Goal: Obtain resource: Download file/media

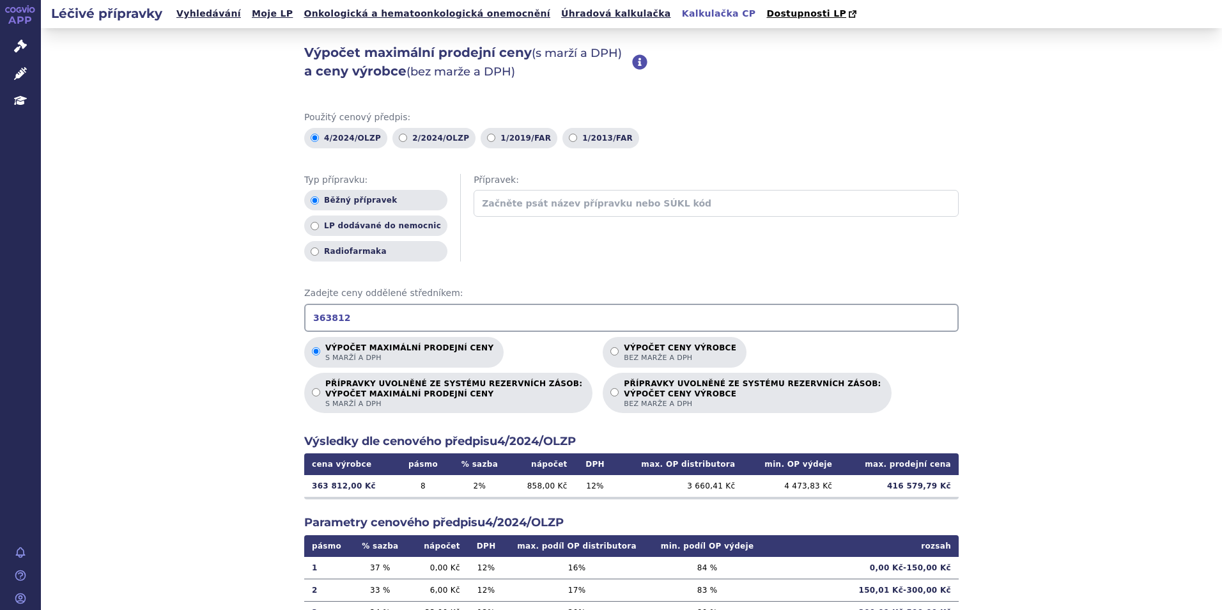
scroll to position [165, 0]
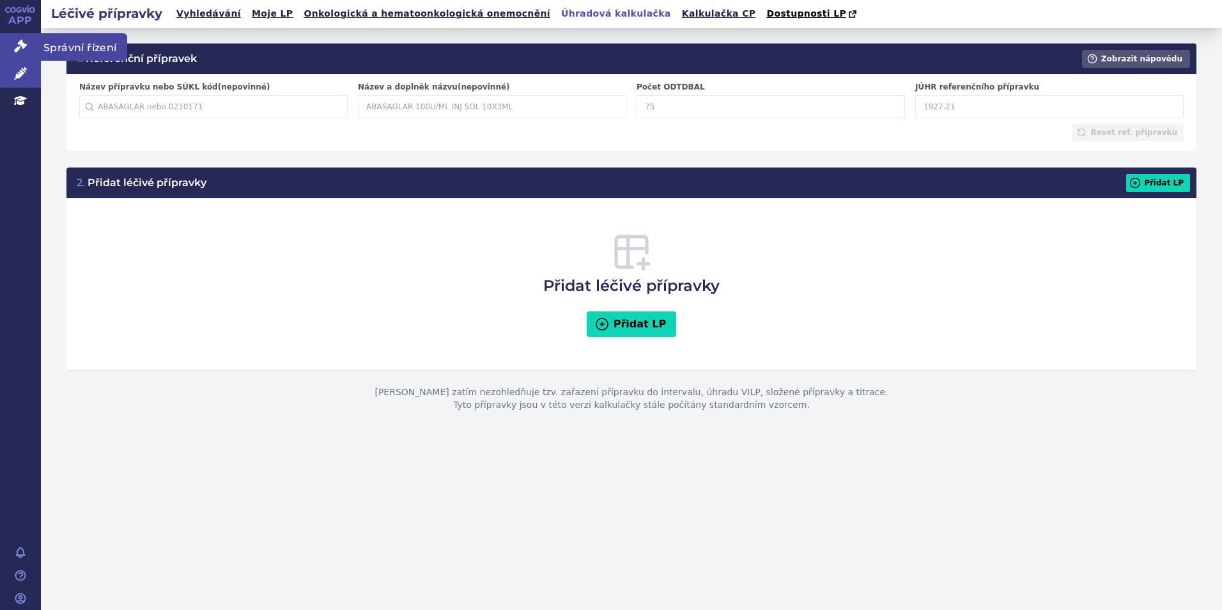
drag, startPoint x: 26, startPoint y: 48, endPoint x: 45, endPoint y: 47, distance: 19.2
click at [26, 48] on icon at bounding box center [20, 46] width 13 height 13
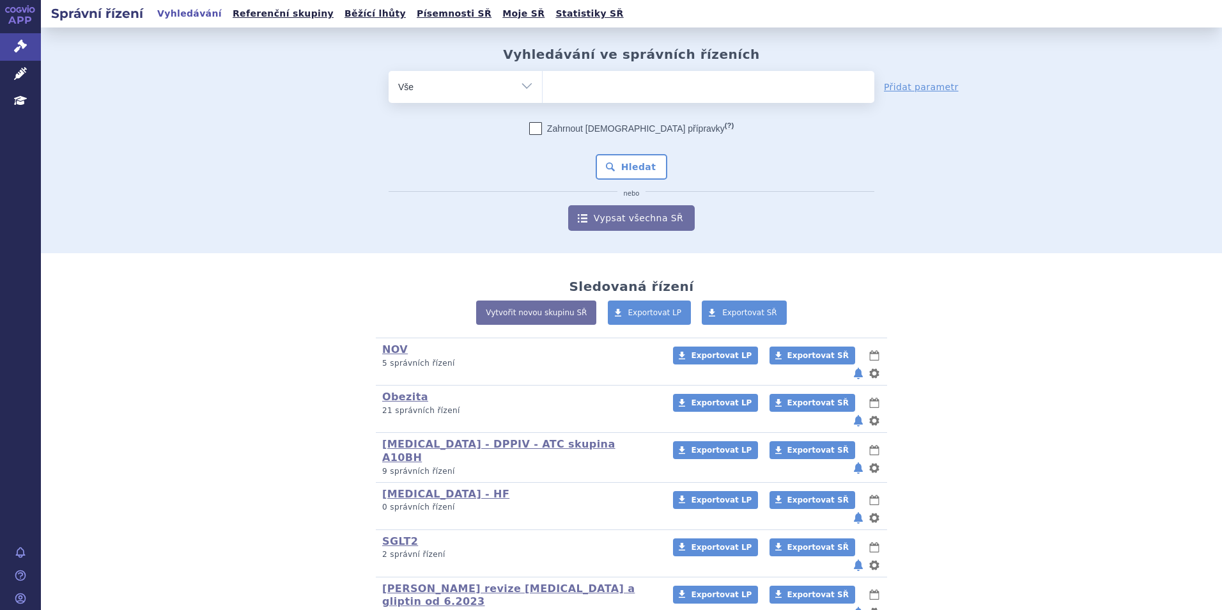
click at [639, 90] on ul at bounding box center [708, 84] width 332 height 27
click at [542, 90] on select at bounding box center [542, 86] width 1 height 32
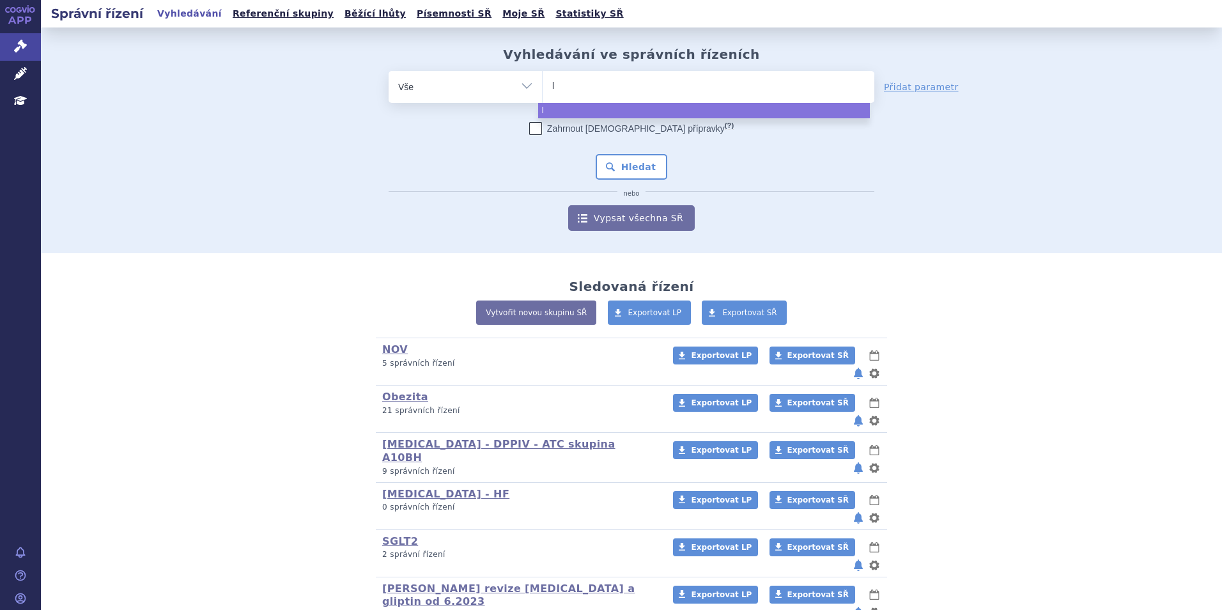
type input "le"
type input "leq"
type input "leqv"
type input "leqvi"
type input "leqvio"
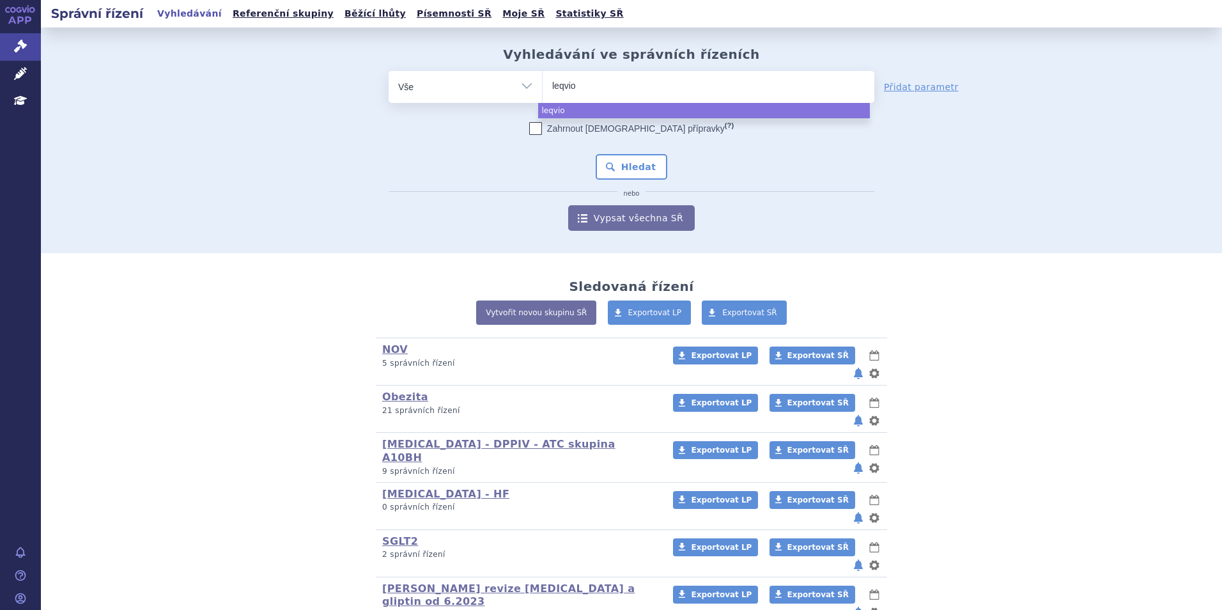
select select "leqvio"
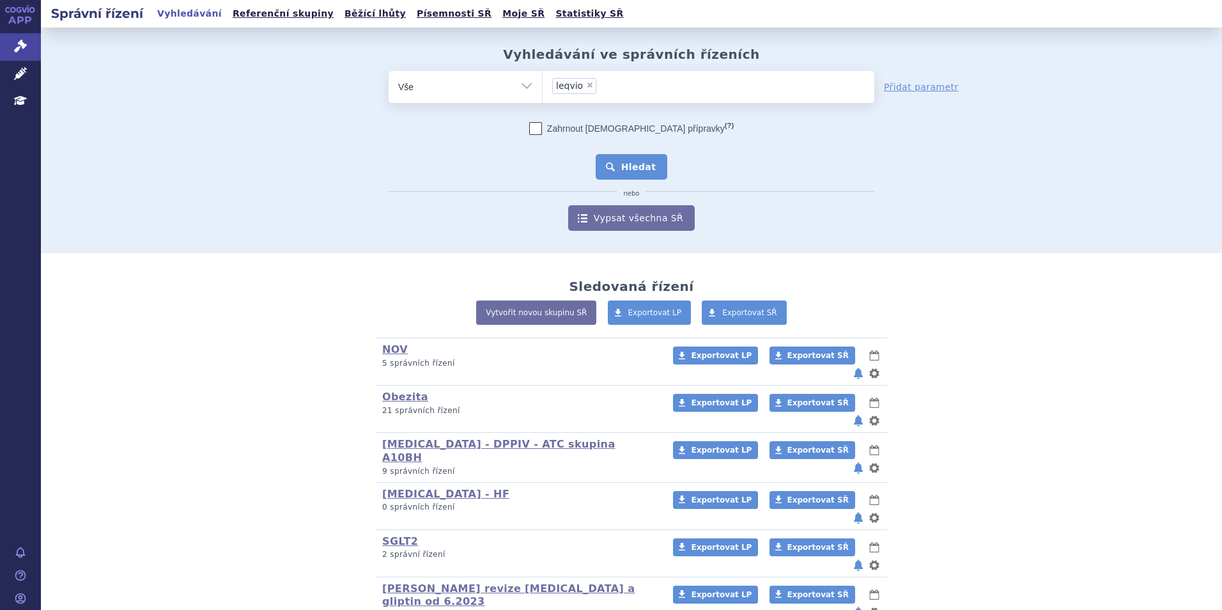
click at [626, 167] on button "Hledat" at bounding box center [631, 167] width 72 height 26
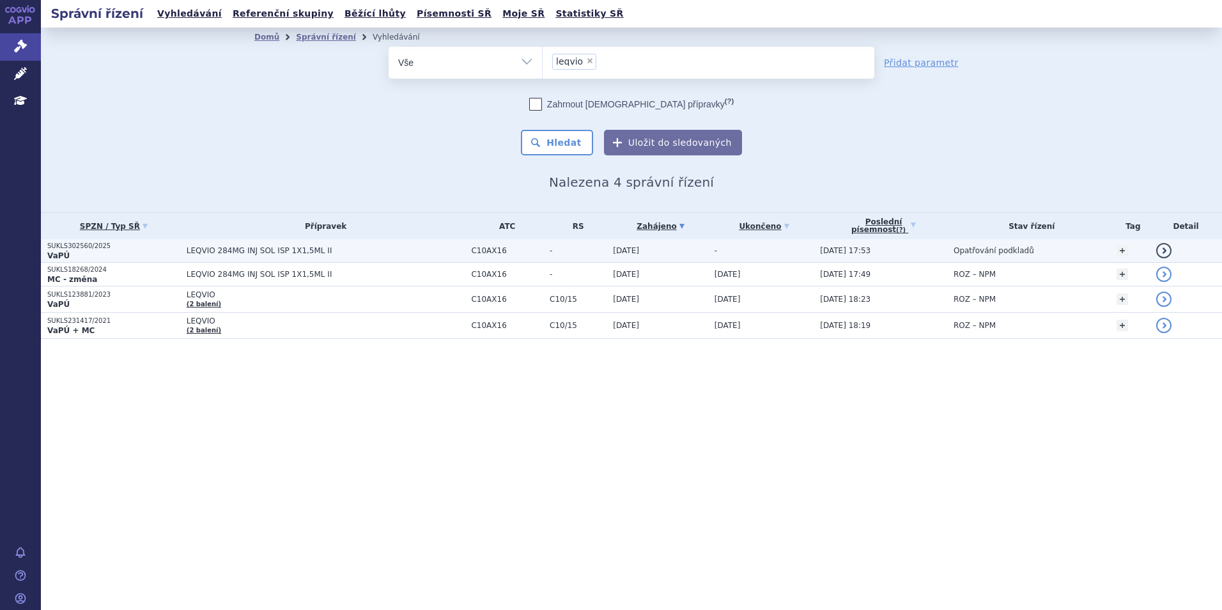
click at [309, 246] on span "LEQVIO 284MG INJ SOL ISP 1X1,5ML II" at bounding box center [326, 250] width 279 height 9
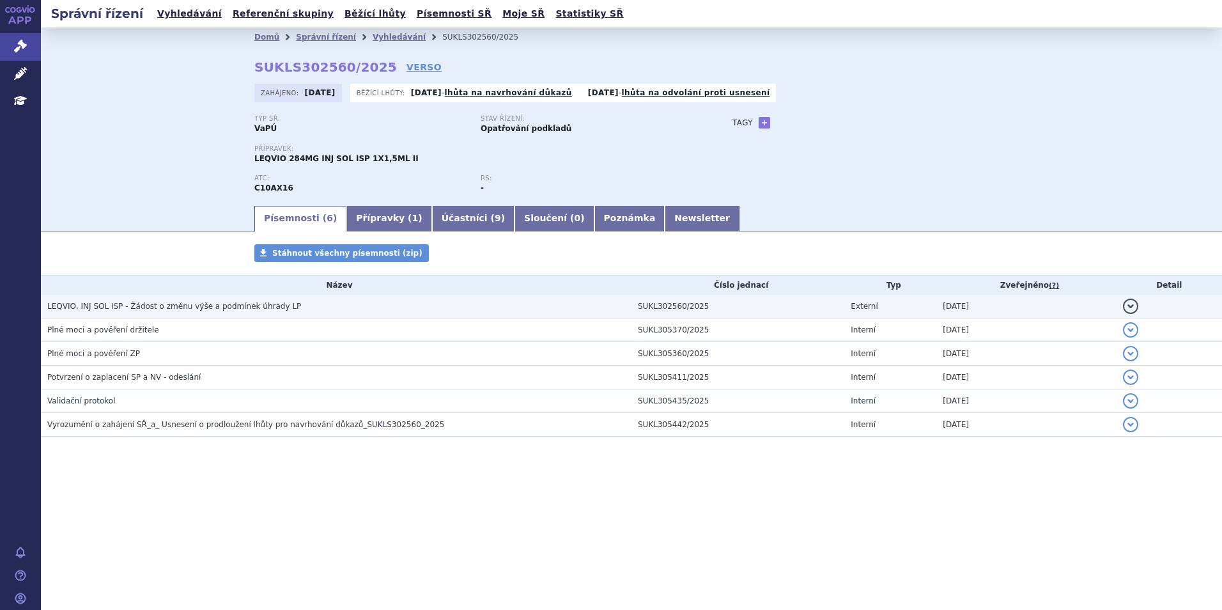
click at [201, 300] on h3 "LEQVIO, INJ SOL ISP - Žádost o změnu výše a podmínek úhrady LP" at bounding box center [339, 306] width 584 height 13
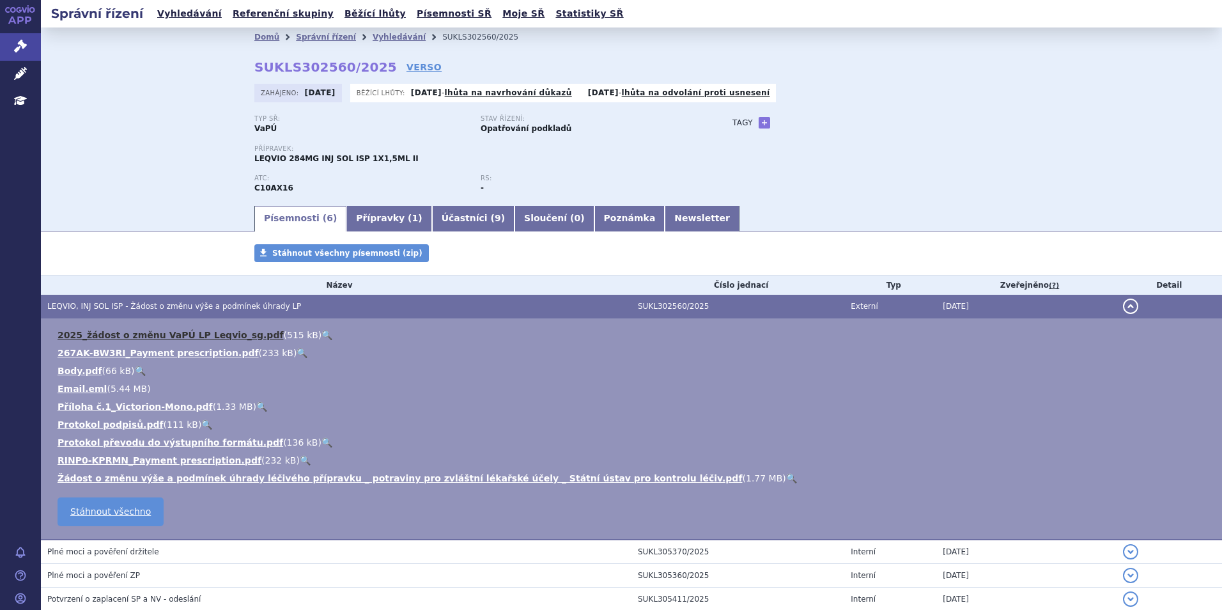
click at [190, 330] on link "2025_žádost o změnu VaPÚ LP Leqvio_sg.pdf" at bounding box center [171, 335] width 226 height 10
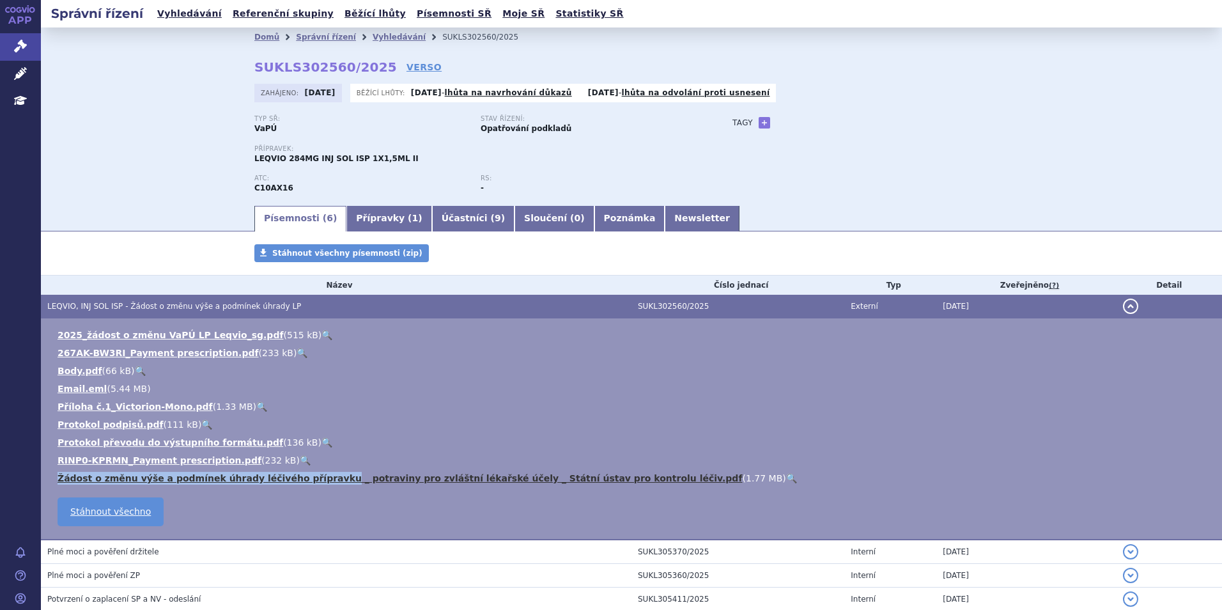
drag, startPoint x: 52, startPoint y: 475, endPoint x: 309, endPoint y: 479, distance: 256.9
click at [309, 479] on td "2025_žádost o změnu VaPÚ LP Leqvio_sg.pdf ( 515 kB ) 🔍 267AK-BW3RI_Payment pres…" at bounding box center [631, 429] width 1181 height 222
copy link "Žádost o změnu výše a podmínek úhrady léčivého přípravku"
